Goal: Complete application form

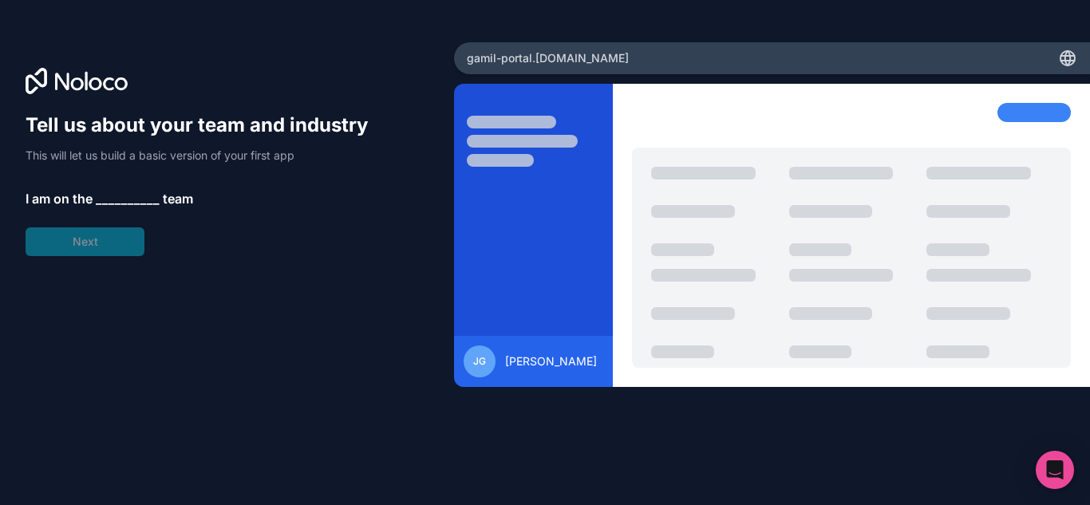
click at [1066, 56] on icon at bounding box center [1068, 56] width 14 height 0
click at [373, 248] on div "Tell us about your team and industry This will let us build a basic version of …" at bounding box center [204, 184] width 357 height 144
click at [100, 199] on span "__________" at bounding box center [128, 198] width 64 height 19
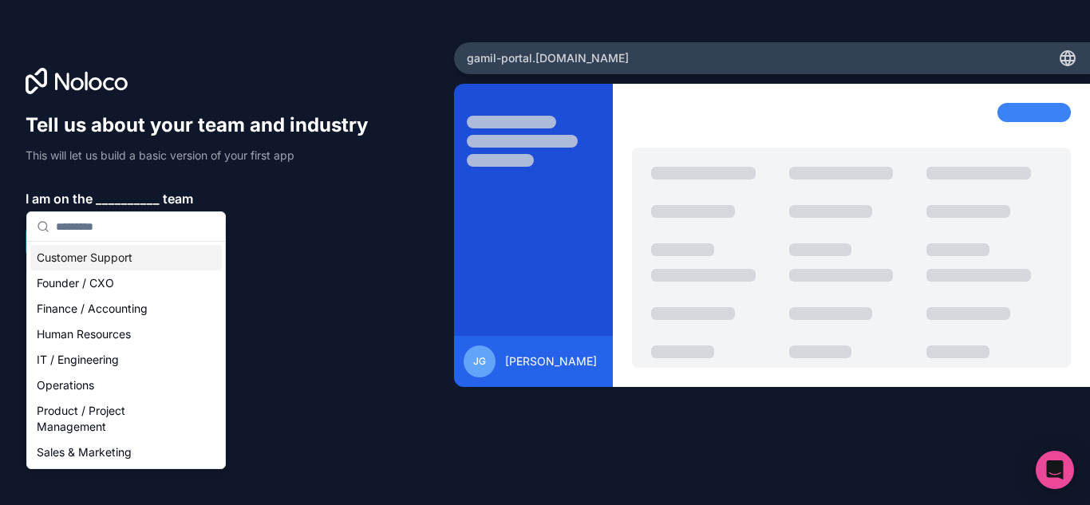
drag, startPoint x: 133, startPoint y: 256, endPoint x: 121, endPoint y: 274, distance: 21.2
click at [133, 257] on div "Customer Support" at bounding box center [125, 258] width 191 height 26
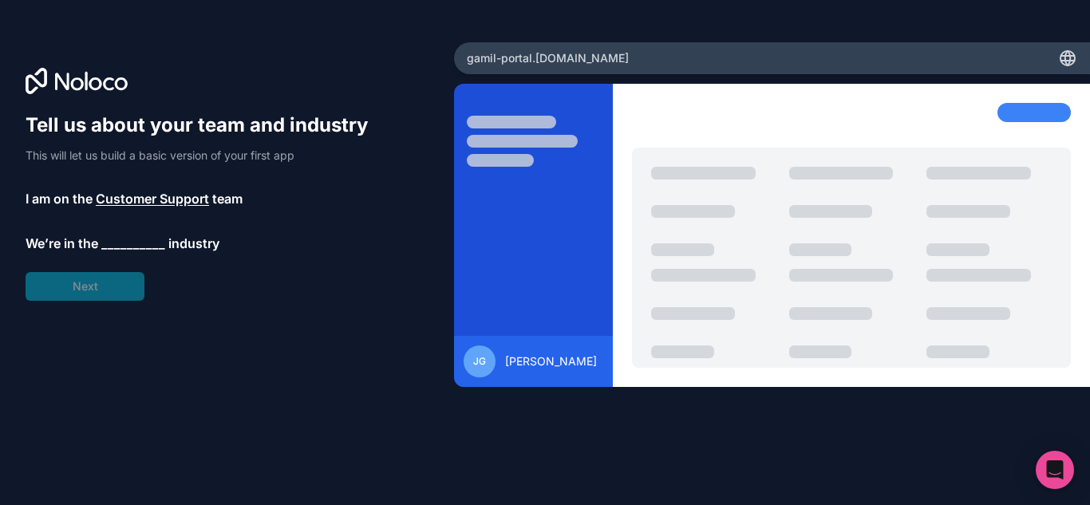
click at [118, 254] on div "Tell us about your team and industry This will let us build a basic version of …" at bounding box center [204, 206] width 357 height 188
click at [179, 195] on span "Customer Support" at bounding box center [152, 198] width 113 height 19
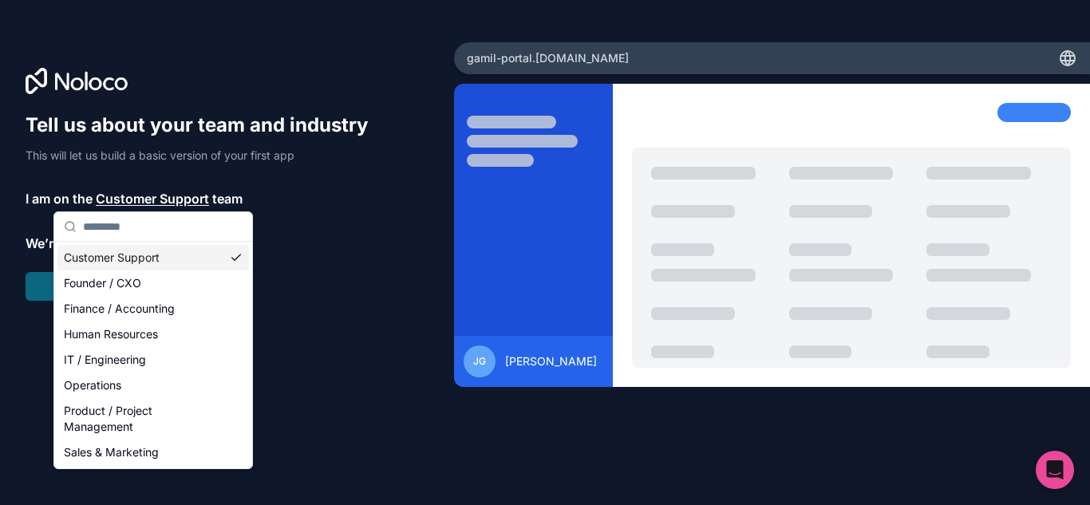
click at [286, 235] on p "We’re in the __________ industry" at bounding box center [204, 243] width 357 height 19
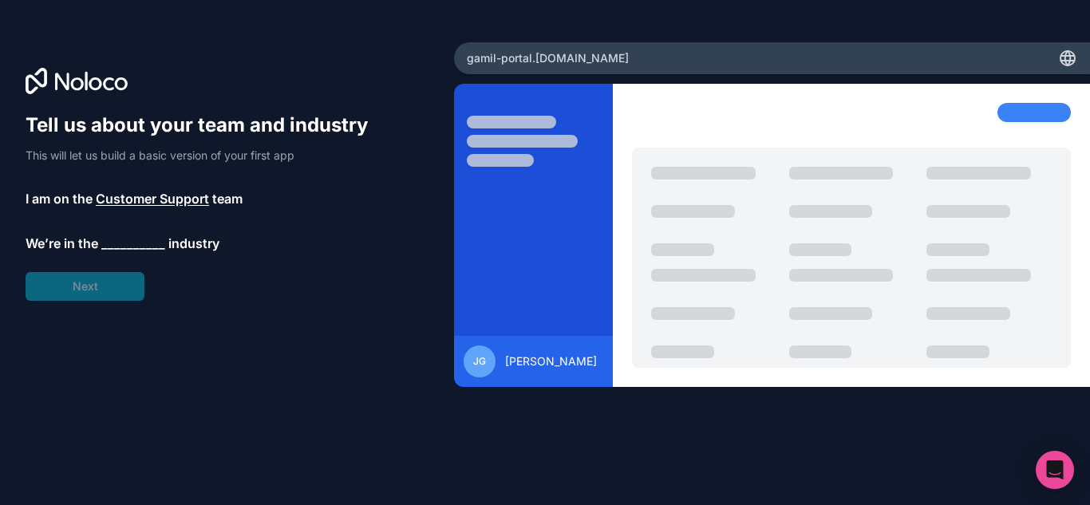
click at [124, 100] on div "Tell us about your team and industry This will let us build a basic version of …" at bounding box center [227, 252] width 454 height 421
click at [109, 80] on icon at bounding box center [77, 81] width 102 height 26
drag, startPoint x: 487, startPoint y: 65, endPoint x: 494, endPoint y: 60, distance: 9.1
click at [487, 65] on span "gamil-portal .[DOMAIN_NAME]" at bounding box center [548, 58] width 162 height 16
click at [495, 59] on span "gamil-portal .[DOMAIN_NAME]" at bounding box center [548, 58] width 162 height 16
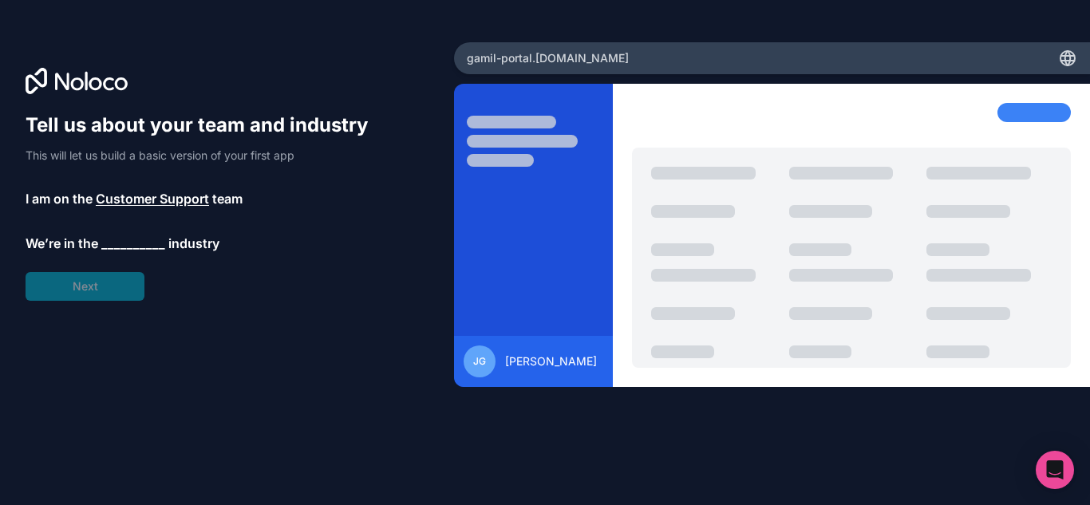
click at [546, 54] on span "gamil-portal .[DOMAIN_NAME]" at bounding box center [548, 58] width 162 height 16
drag, startPoint x: 550, startPoint y: 54, endPoint x: 603, endPoint y: 54, distance: 52.6
click at [554, 54] on span "gamil-portal .[DOMAIN_NAME]" at bounding box center [548, 58] width 162 height 16
click at [625, 54] on div "gamil-portal .[DOMAIN_NAME]" at bounding box center [772, 58] width 636 height 32
drag, startPoint x: 1058, startPoint y: 61, endPoint x: 1044, endPoint y: 89, distance: 31.0
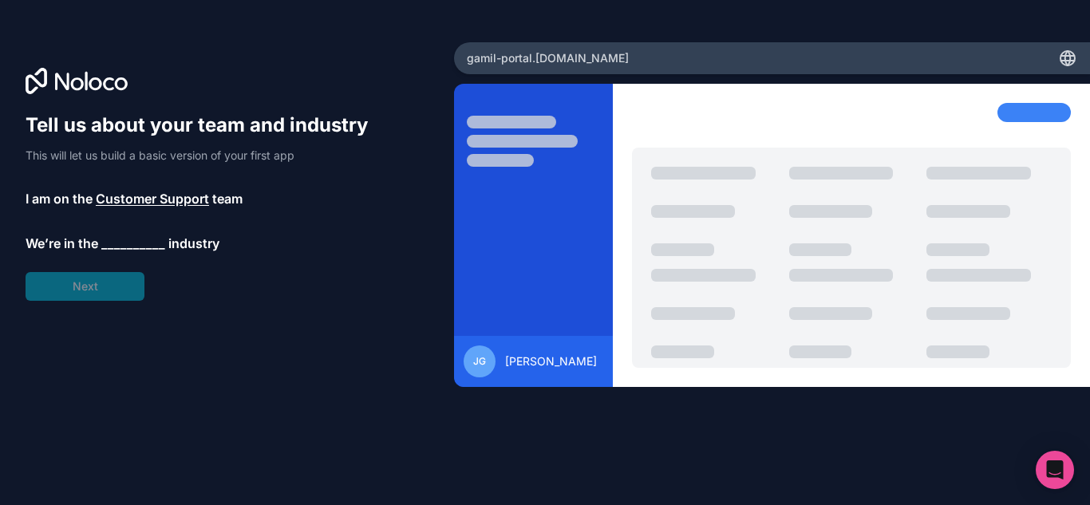
click at [1059, 61] on icon at bounding box center [1067, 58] width 19 height 19
click at [1038, 109] on div at bounding box center [1033, 112] width 73 height 19
click at [136, 241] on span "__________" at bounding box center [133, 243] width 64 height 19
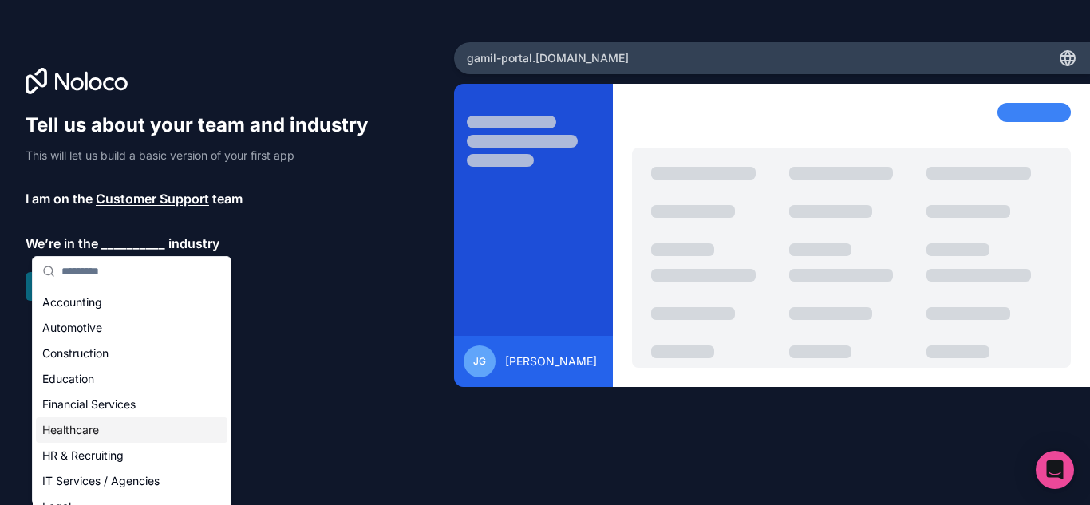
click at [124, 434] on div "Healthcare" at bounding box center [131, 430] width 191 height 26
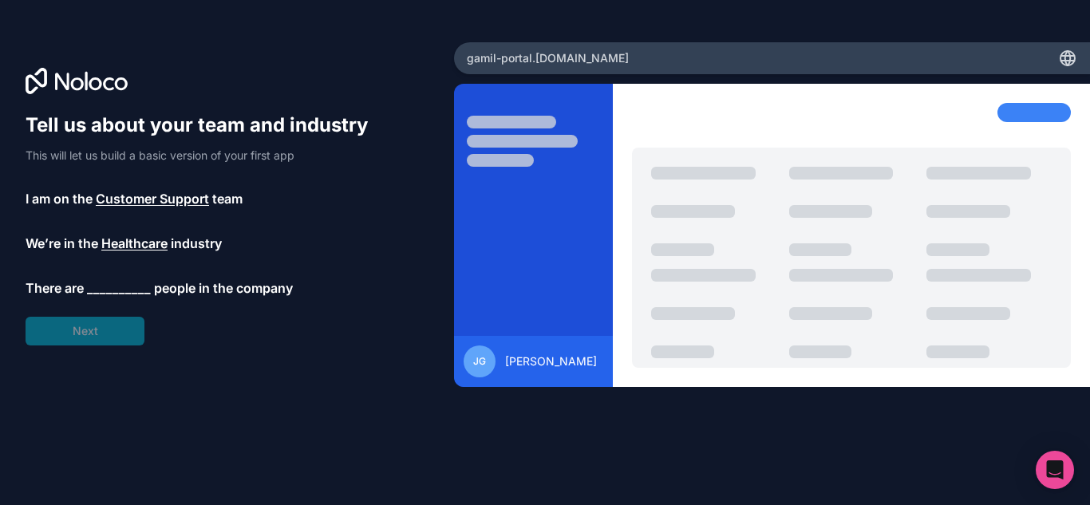
click at [546, 52] on span "gamil-portal .[DOMAIN_NAME]" at bounding box center [548, 58] width 162 height 16
click at [1050, 467] on icon "Open Intercom Messenger" at bounding box center [1054, 469] width 18 height 21
